Goal: Information Seeking & Learning: Understand process/instructions

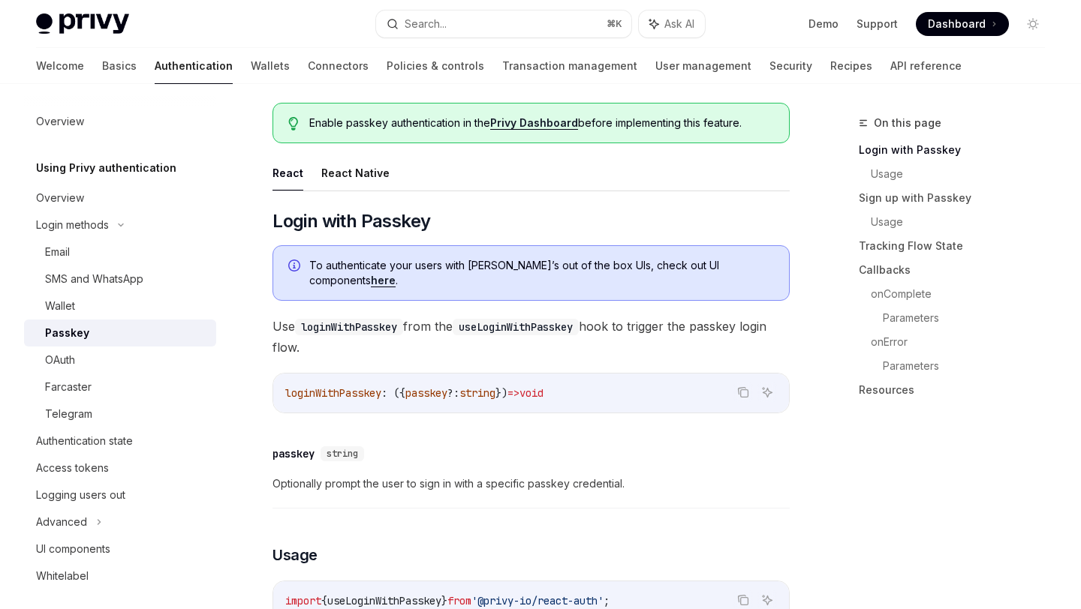
scroll to position [138, 0]
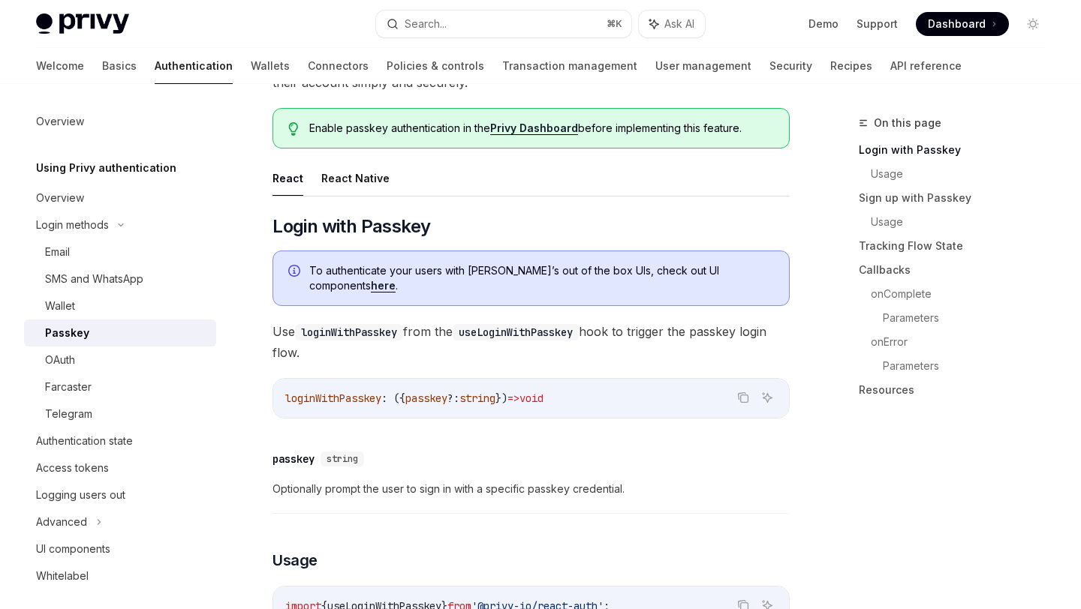
click at [395, 279] on link "here" at bounding box center [383, 286] width 25 height 14
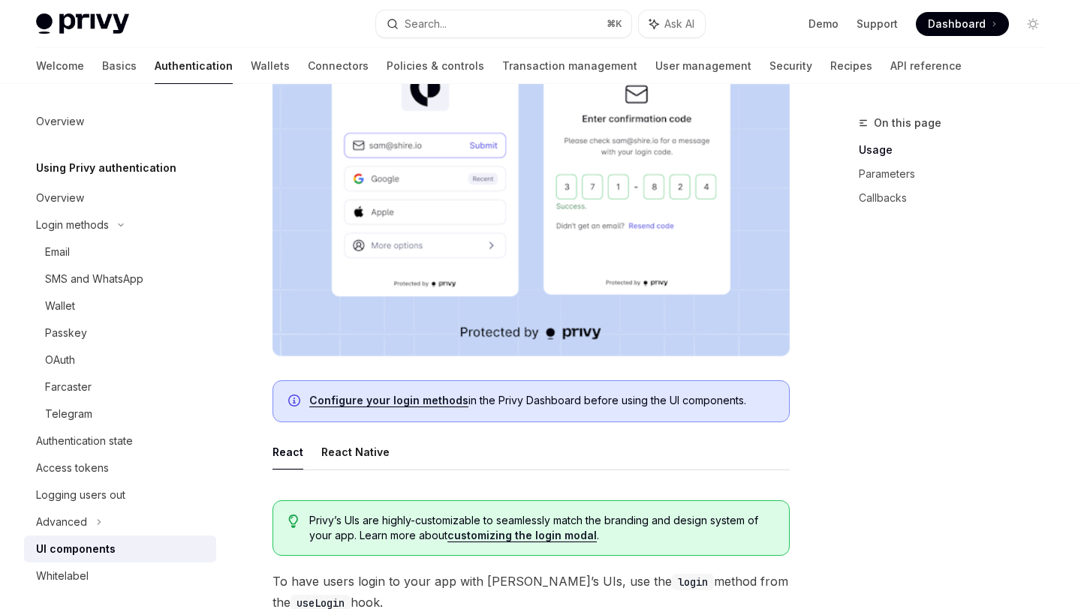
scroll to position [551, 0]
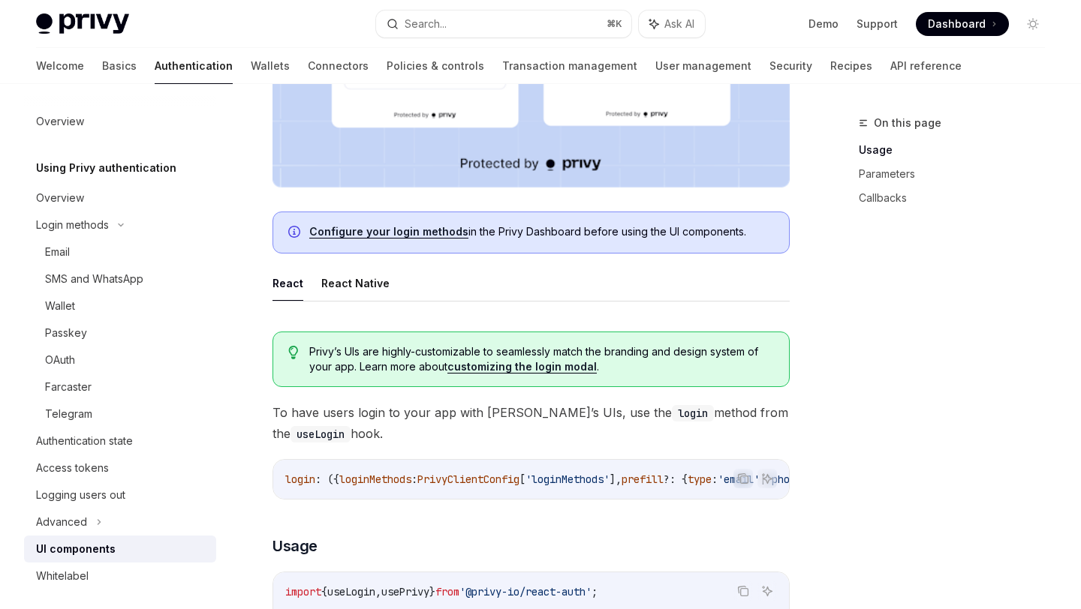
click at [501, 368] on link "customizing the login modal" at bounding box center [521, 367] width 149 height 14
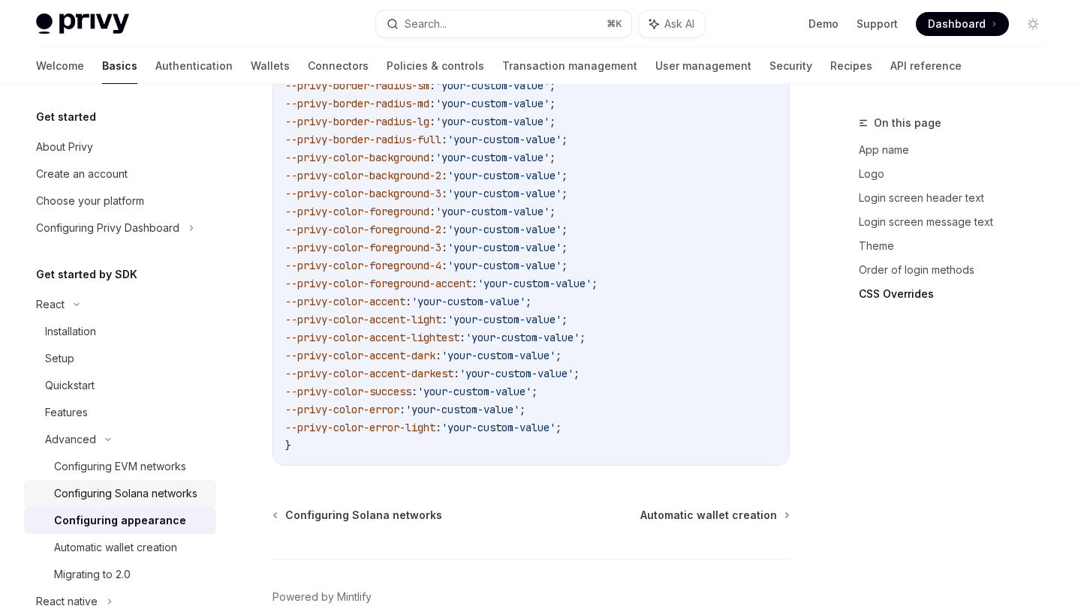
scroll to position [89, 0]
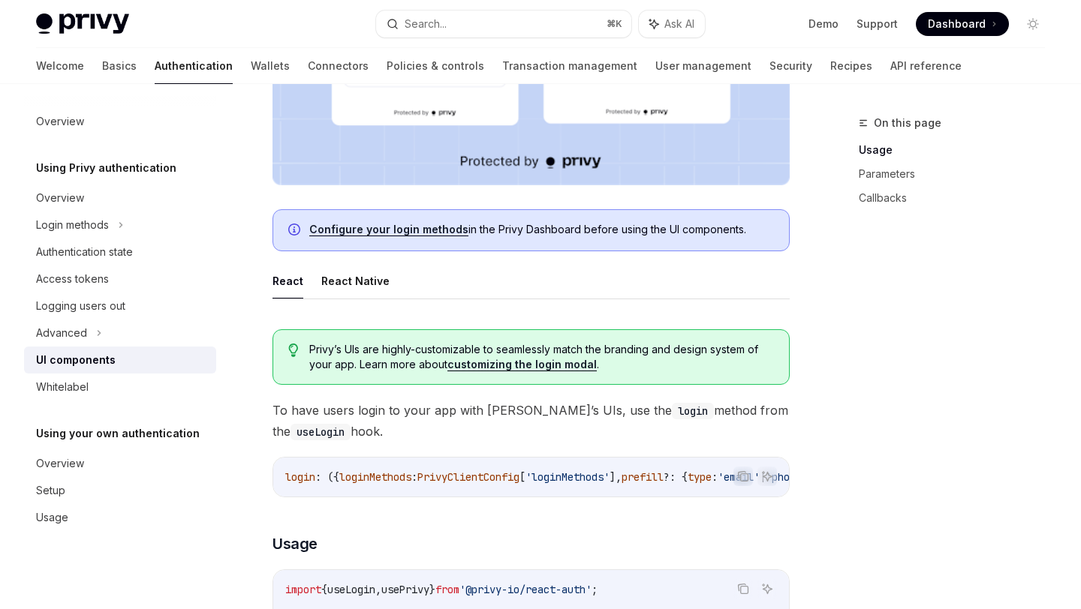
scroll to position [551, 0]
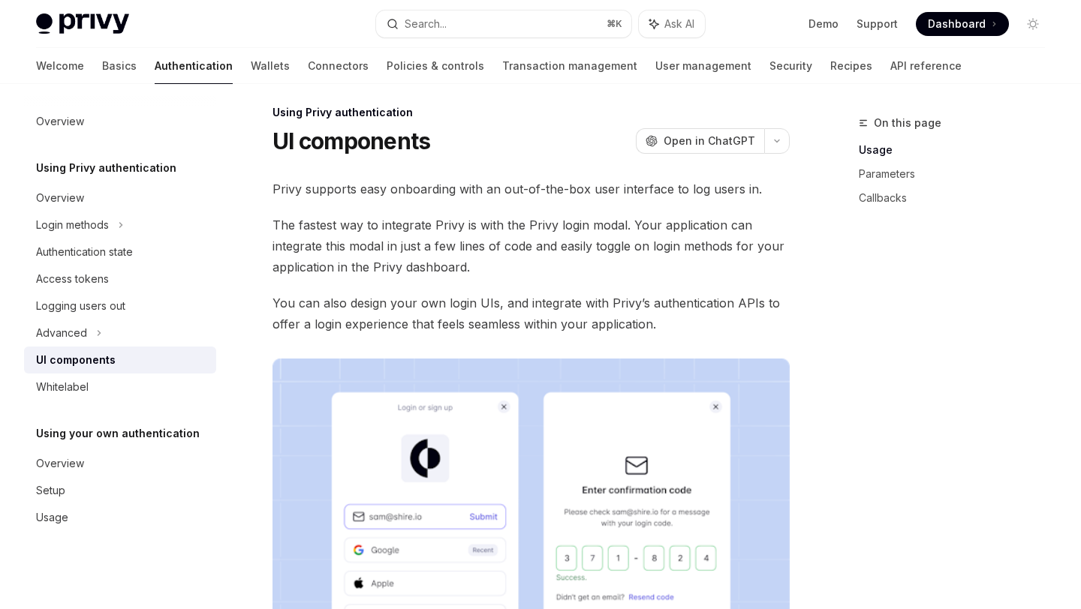
type textarea "*"
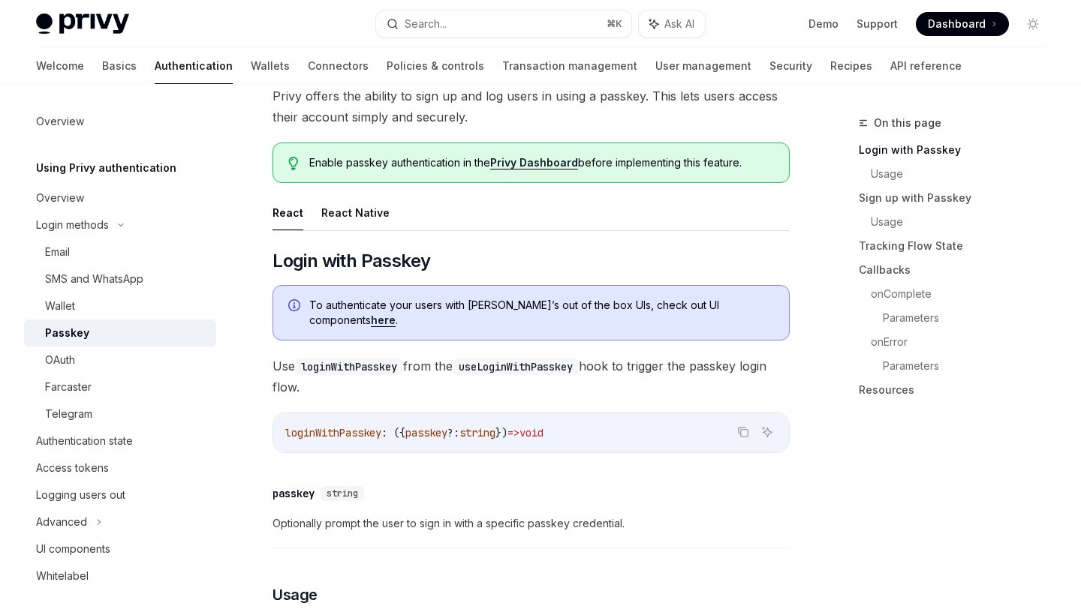
scroll to position [138, 0]
